Goal: Information Seeking & Learning: Check status

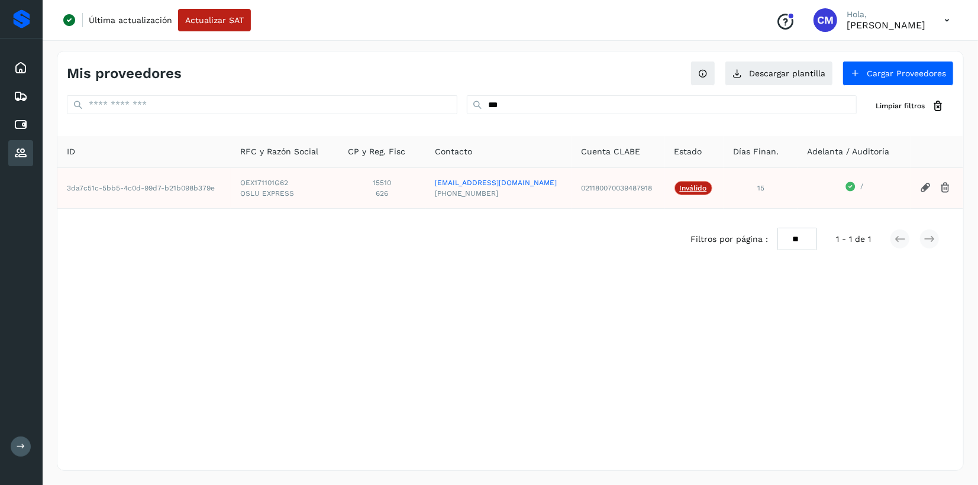
click at [12, 150] on div "Proveedores" at bounding box center [20, 153] width 25 height 26
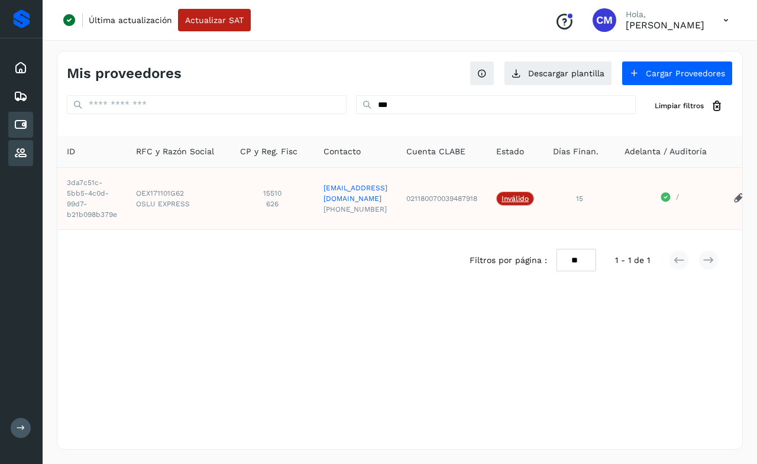
click at [24, 121] on icon at bounding box center [21, 125] width 14 height 14
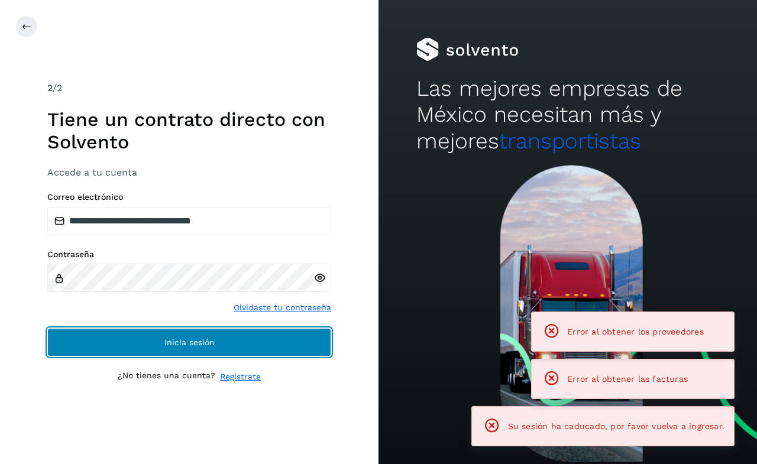
click at [167, 342] on span "Inicia sesión" at bounding box center [189, 342] width 50 height 8
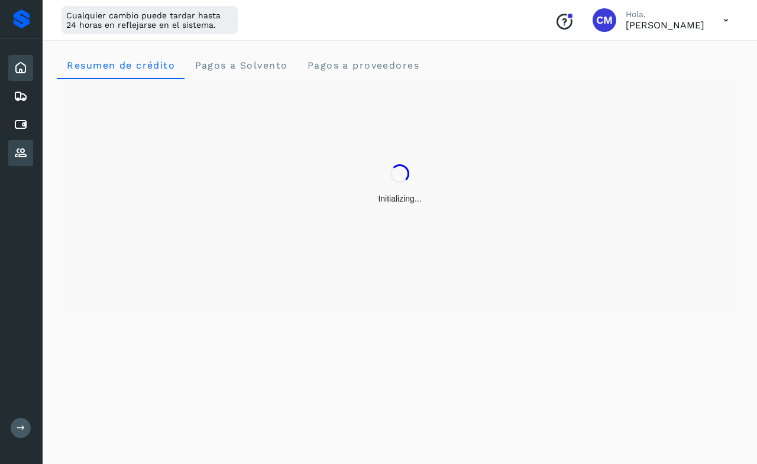
click at [17, 154] on icon at bounding box center [21, 153] width 14 height 14
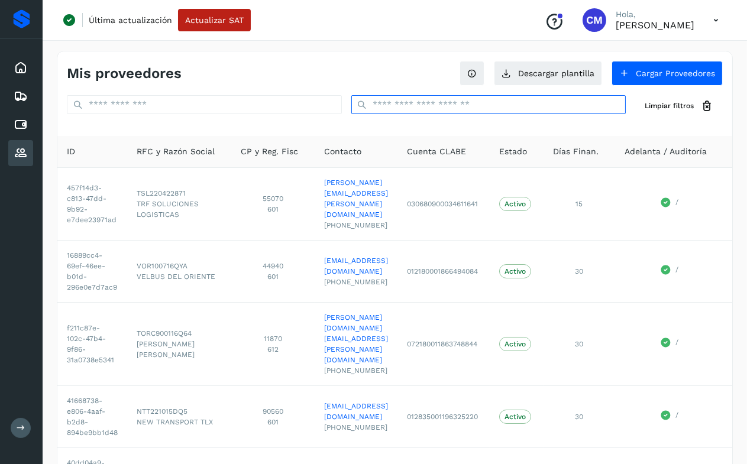
click at [394, 105] on input "text" at bounding box center [488, 104] width 275 height 19
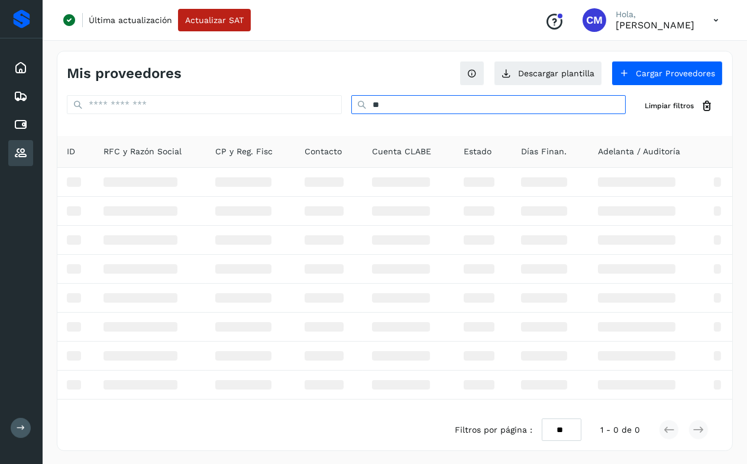
type input "*"
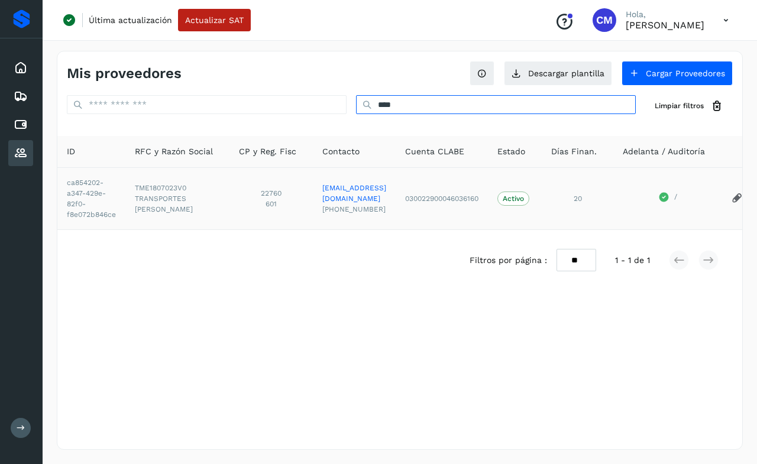
type input "****"
click at [144, 186] on span "TME1807023V0" at bounding box center [177, 188] width 85 height 11
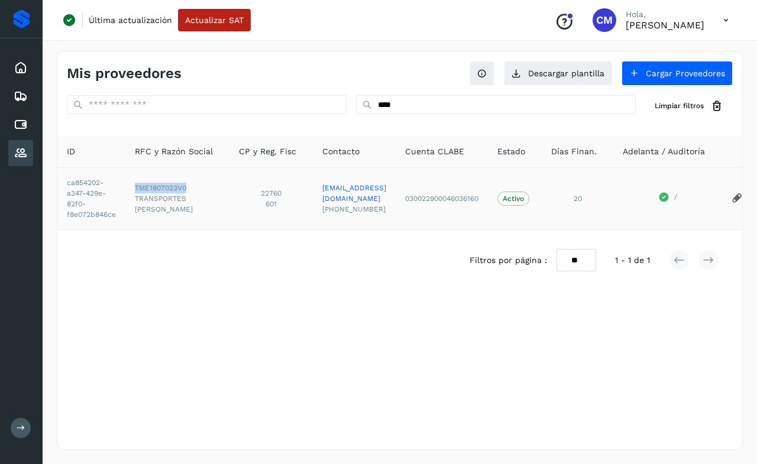
click at [144, 186] on span "TME1807023V0" at bounding box center [177, 188] width 85 height 11
copy span "TME1807023V0"
click at [24, 122] on icon at bounding box center [21, 125] width 14 height 14
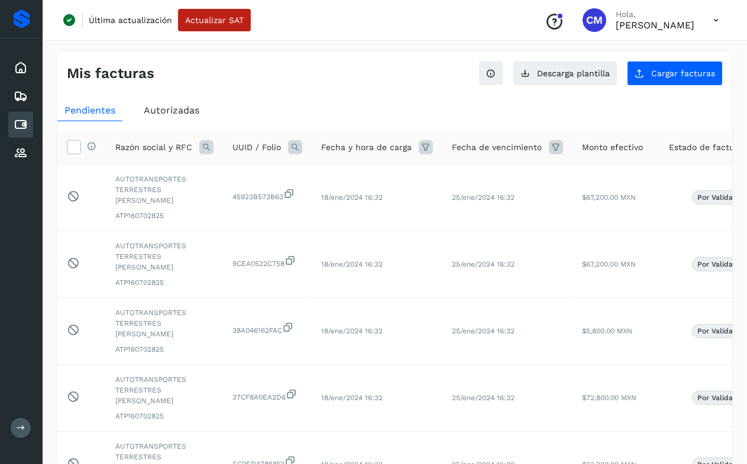
click at [169, 112] on span "Autorizadas" at bounding box center [172, 110] width 56 height 11
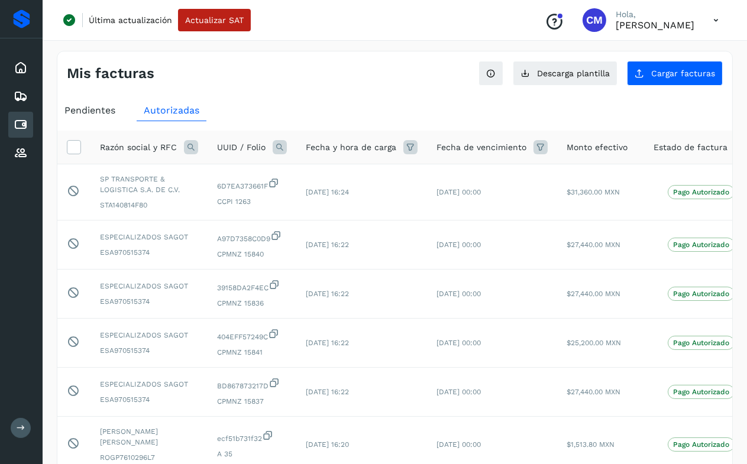
click at [189, 145] on icon at bounding box center [191, 147] width 14 height 14
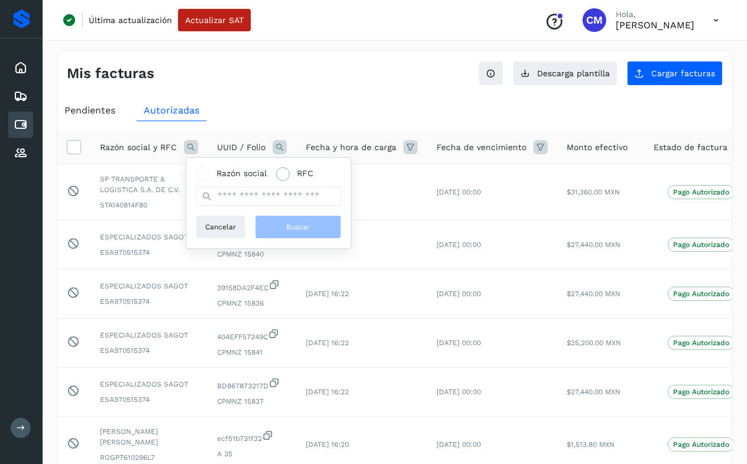
click at [284, 172] on span at bounding box center [283, 174] width 7 height 7
click at [283, 198] on input "text" at bounding box center [268, 196] width 145 height 19
paste input "**********"
type input "**********"
click at [279, 221] on button "Buscar" at bounding box center [298, 227] width 86 height 24
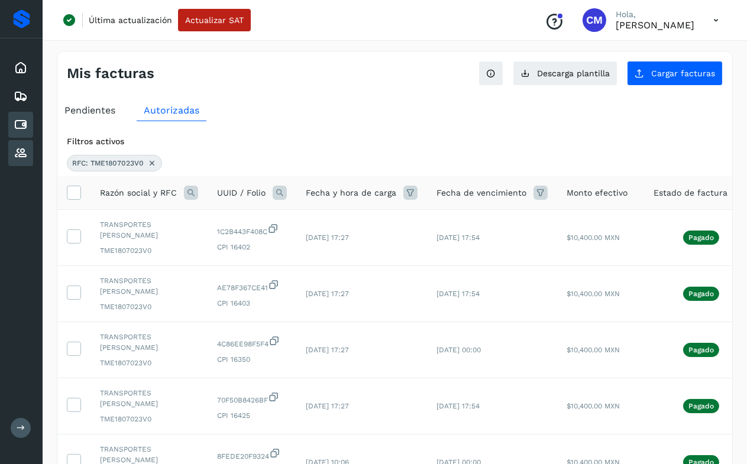
click at [21, 156] on icon at bounding box center [21, 153] width 14 height 14
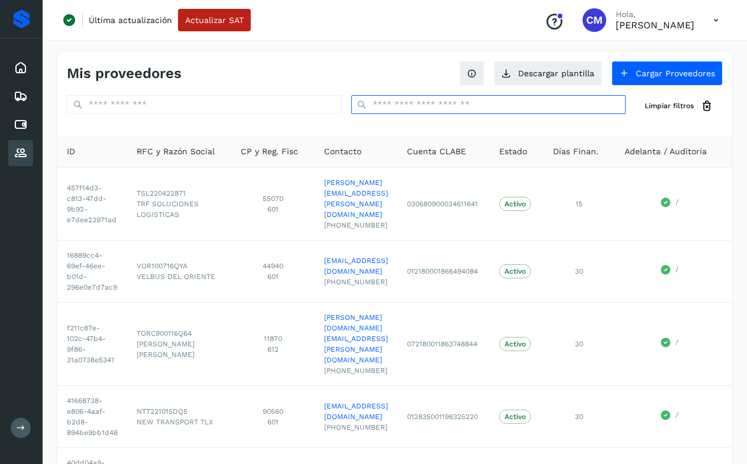
click at [477, 104] on input "text" at bounding box center [488, 104] width 275 height 19
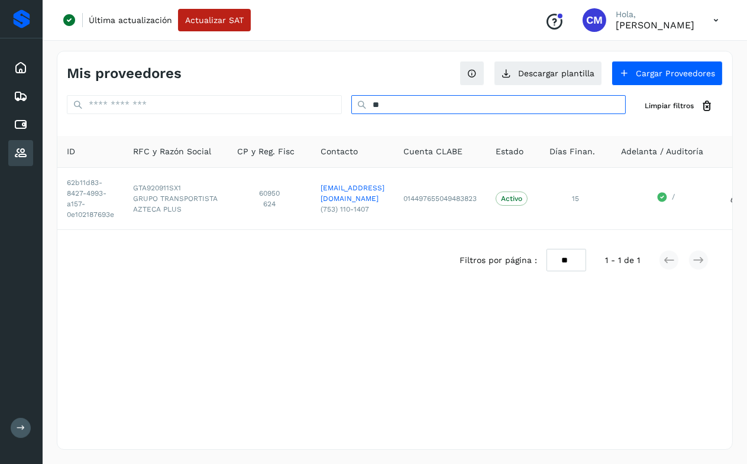
type input "*"
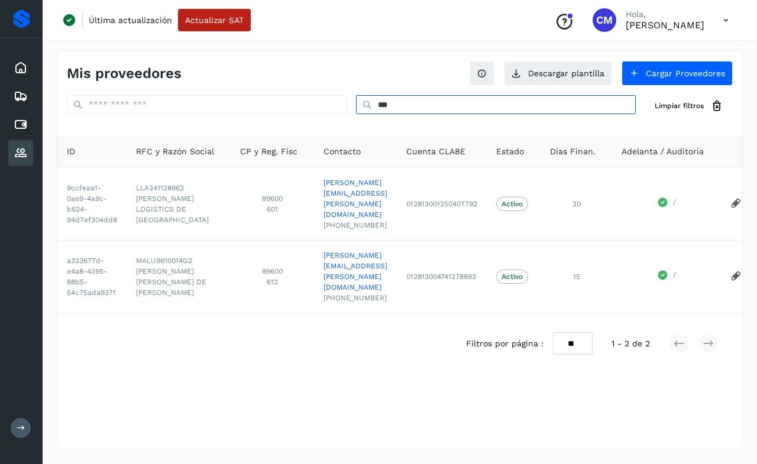
type input "***"
